Goal: Task Accomplishment & Management: Use online tool/utility

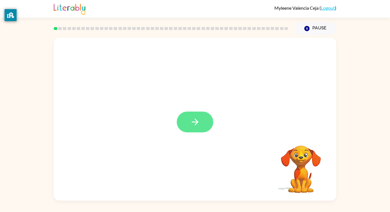
click at [204, 124] on button "button" at bounding box center [195, 122] width 37 height 21
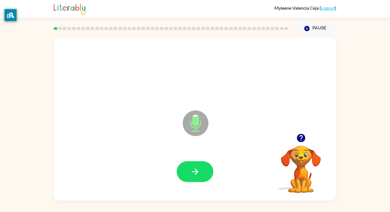
click at [196, 160] on div at bounding box center [194, 171] width 271 height 47
click at [199, 169] on icon "button" at bounding box center [195, 172] width 10 height 10
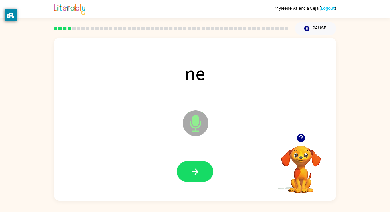
click at [199, 169] on icon "button" at bounding box center [195, 172] width 10 height 10
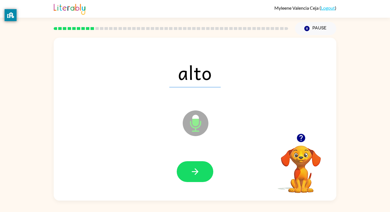
click at [199, 169] on icon "button" at bounding box center [195, 172] width 10 height 10
click at [199, 169] on div at bounding box center [195, 171] width 37 height 21
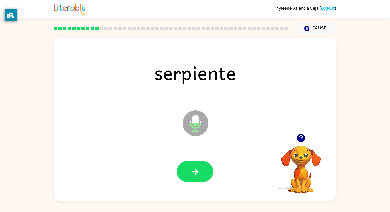
click at [199, 169] on icon "button" at bounding box center [195, 172] width 10 height 10
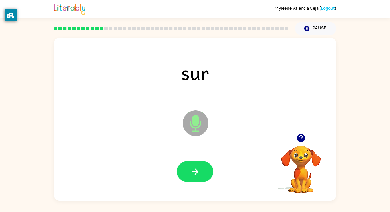
click at [199, 169] on icon "button" at bounding box center [195, 172] width 10 height 10
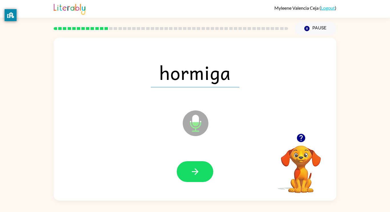
click at [199, 169] on icon "button" at bounding box center [195, 172] width 10 height 10
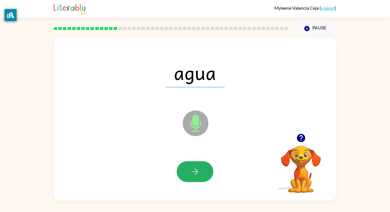
click at [199, 169] on icon "button" at bounding box center [195, 172] width 10 height 10
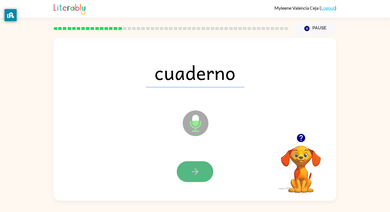
click at [199, 170] on icon "button" at bounding box center [195, 172] width 10 height 10
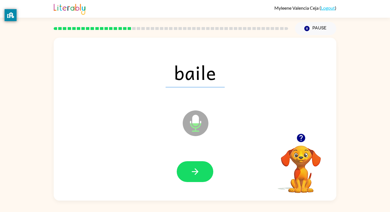
click at [199, 170] on icon "button" at bounding box center [195, 172] width 10 height 10
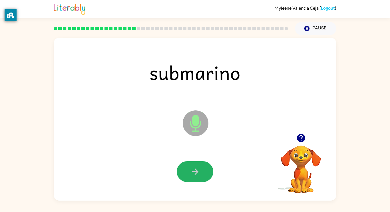
click at [199, 170] on icon "button" at bounding box center [195, 172] width 10 height 10
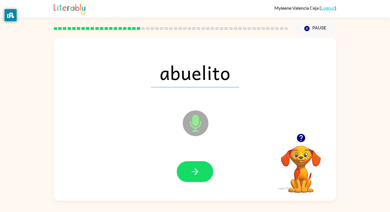
click at [199, 170] on icon "button" at bounding box center [195, 172] width 10 height 10
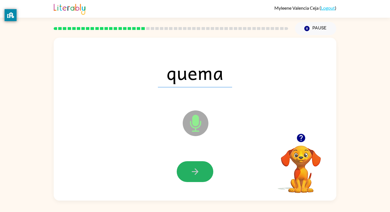
click at [199, 170] on icon "button" at bounding box center [195, 172] width 10 height 10
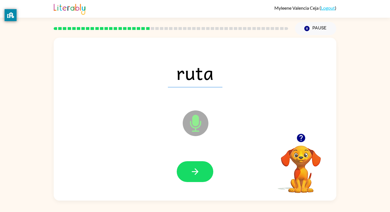
click at [199, 170] on icon "button" at bounding box center [195, 172] width 10 height 10
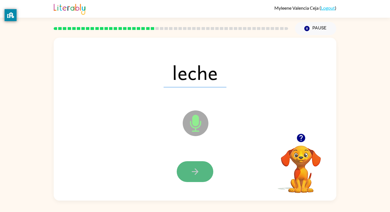
click at [199, 170] on icon "button" at bounding box center [195, 172] width 10 height 10
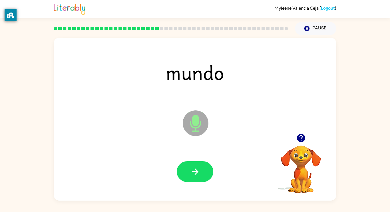
click at [199, 170] on icon "button" at bounding box center [195, 172] width 10 height 10
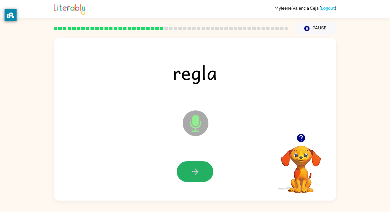
click at [199, 170] on icon "button" at bounding box center [195, 172] width 10 height 10
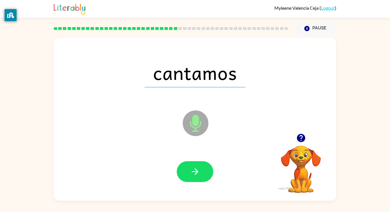
click at [199, 170] on icon "button" at bounding box center [195, 172] width 10 height 10
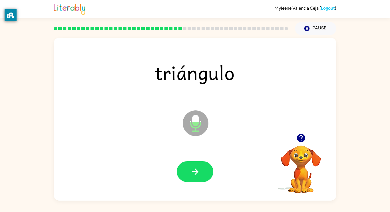
click at [197, 167] on icon "button" at bounding box center [195, 172] width 10 height 10
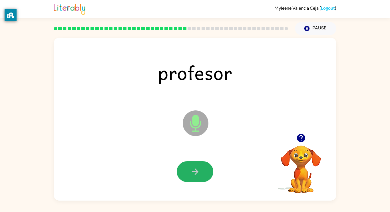
click at [197, 167] on icon "button" at bounding box center [195, 172] width 10 height 10
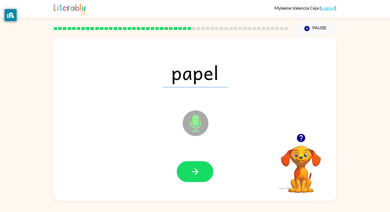
click at [198, 179] on button "button" at bounding box center [195, 171] width 37 height 21
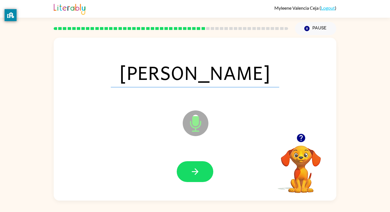
click at [198, 179] on button "button" at bounding box center [195, 171] width 37 height 21
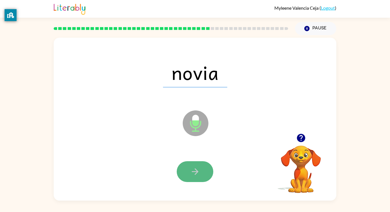
click at [200, 169] on button "button" at bounding box center [195, 171] width 37 height 21
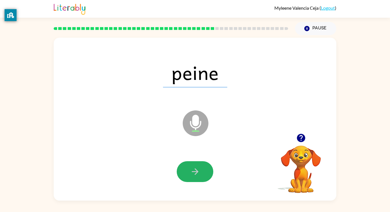
click at [200, 169] on button "button" at bounding box center [195, 171] width 37 height 21
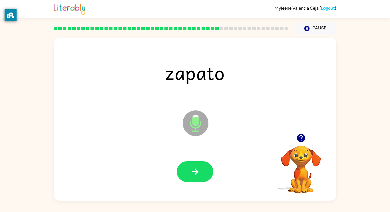
click at [200, 169] on button "button" at bounding box center [195, 171] width 37 height 21
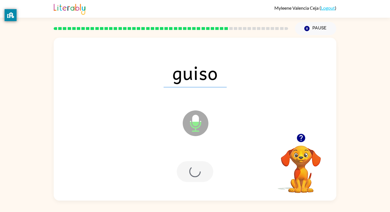
click at [200, 169] on div at bounding box center [195, 171] width 37 height 21
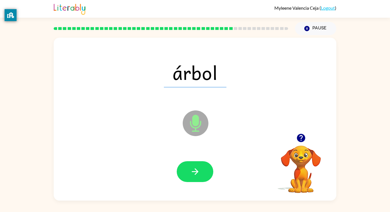
click at [200, 169] on button "button" at bounding box center [195, 171] width 37 height 21
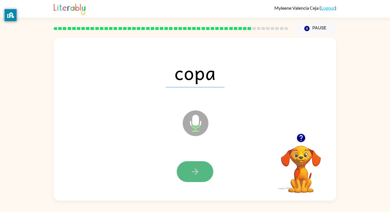
click at [200, 169] on button "button" at bounding box center [195, 171] width 37 height 21
click at [193, 172] on icon "button" at bounding box center [194, 171] width 7 height 7
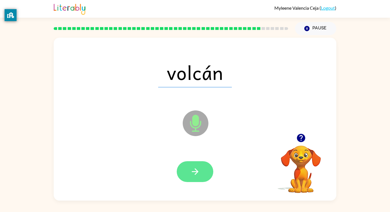
click at [195, 175] on icon "button" at bounding box center [195, 172] width 10 height 10
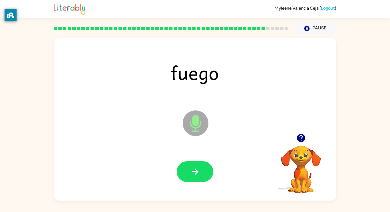
click at [207, 169] on button "button" at bounding box center [195, 171] width 37 height 21
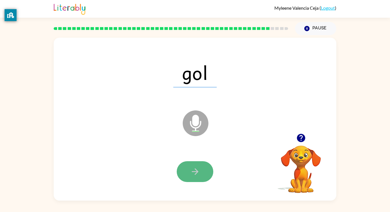
click at [208, 168] on button "button" at bounding box center [195, 171] width 37 height 21
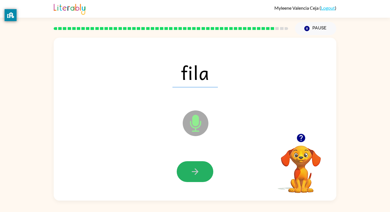
click at [208, 168] on button "button" at bounding box center [195, 171] width 37 height 21
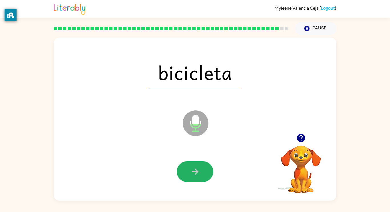
click at [208, 168] on button "button" at bounding box center [195, 171] width 37 height 21
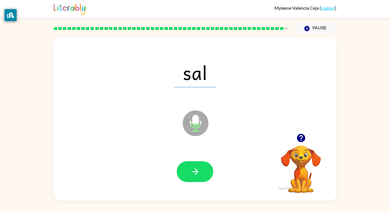
click at [208, 168] on button "button" at bounding box center [195, 171] width 37 height 21
